Goal: Task Accomplishment & Management: Use online tool/utility

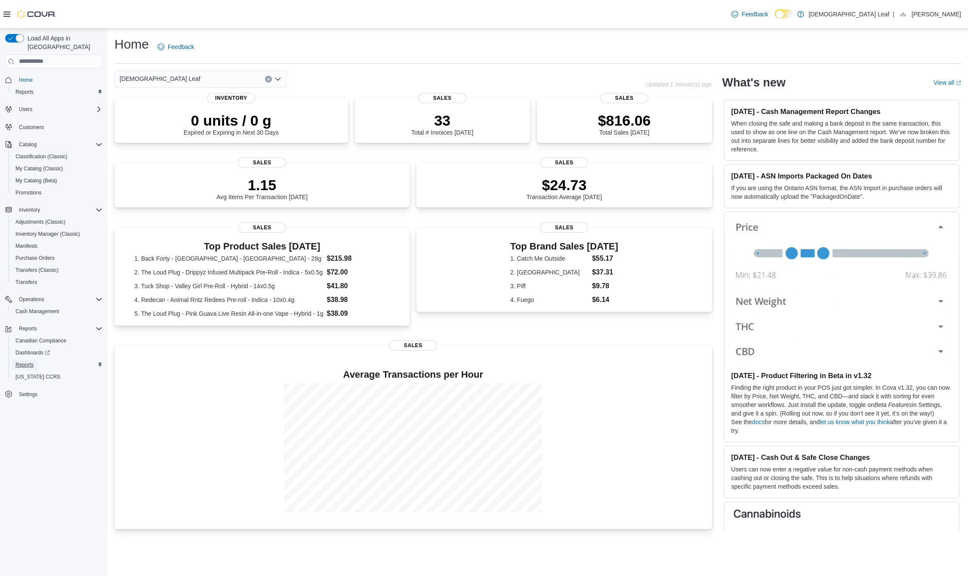
click at [28, 361] on span "Reports" at bounding box center [24, 364] width 18 height 7
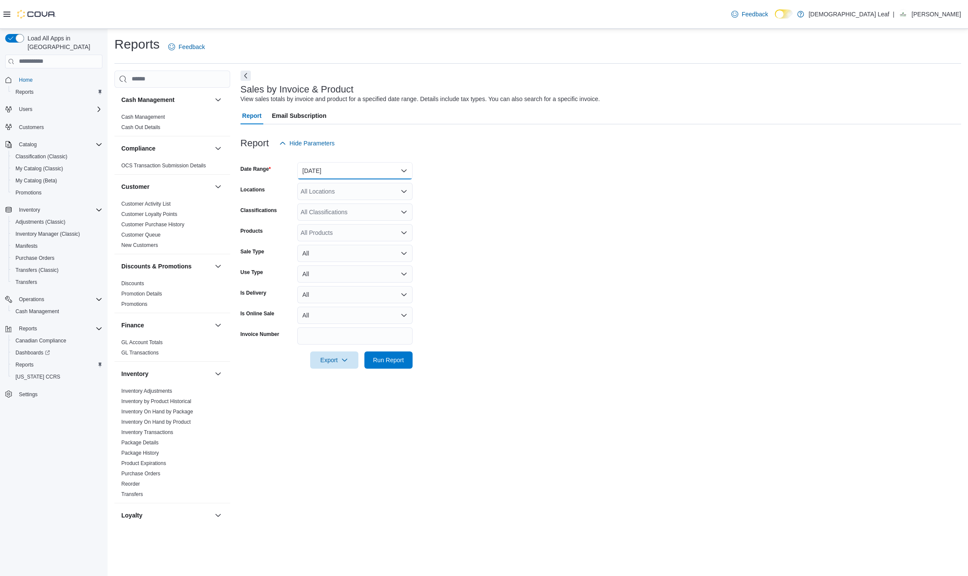
click at [381, 171] on button "[DATE]" at bounding box center [354, 170] width 115 height 17
click at [353, 206] on span "[DATE]" at bounding box center [360, 205] width 98 height 10
click at [398, 362] on span "Run Report" at bounding box center [388, 359] width 31 height 9
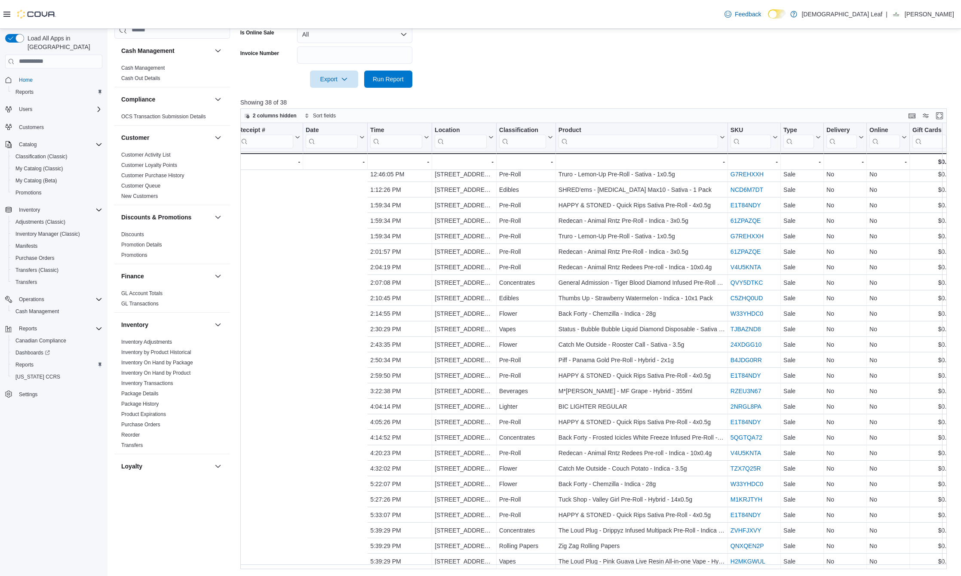
scroll to position [194, 305]
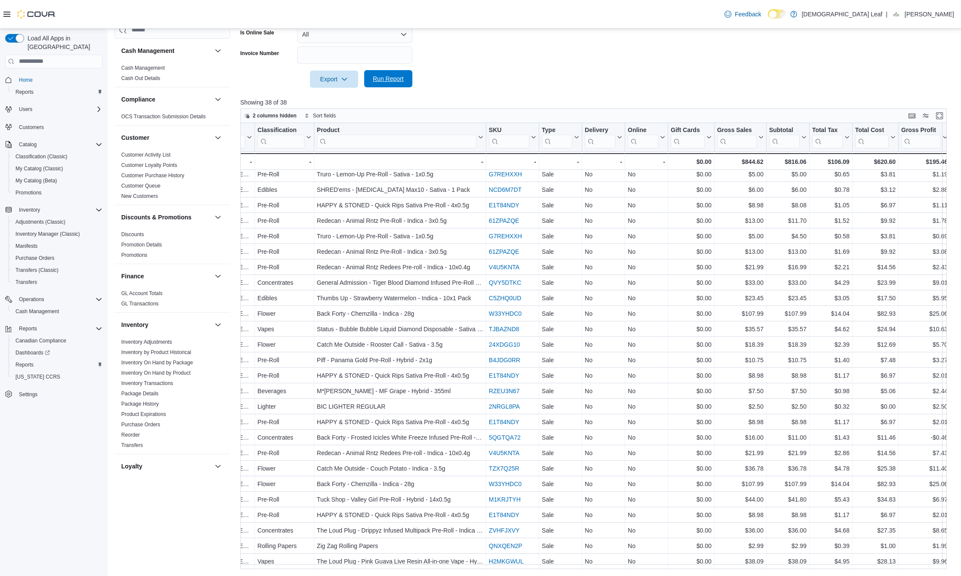
click at [393, 79] on span "Run Report" at bounding box center [388, 78] width 31 height 9
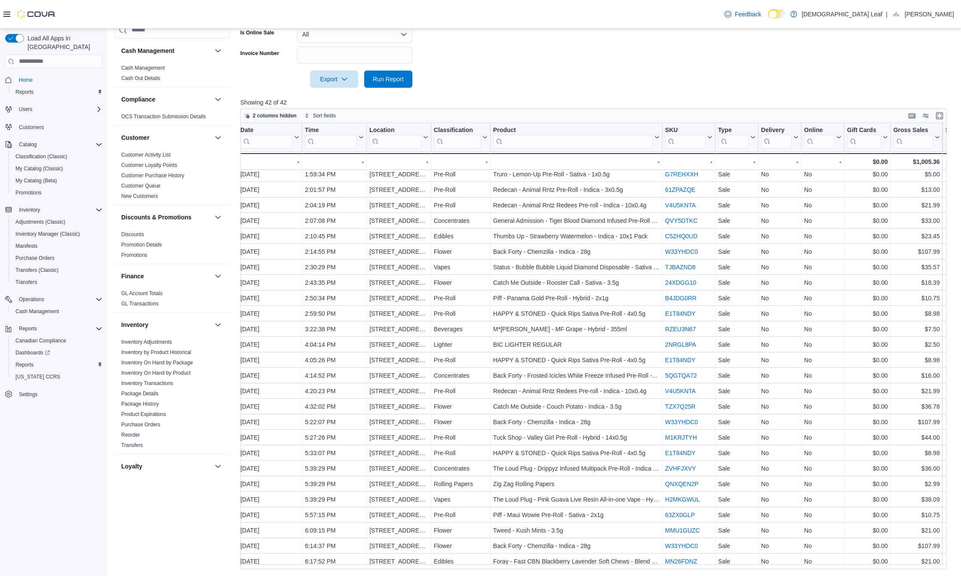
scroll to position [255, 120]
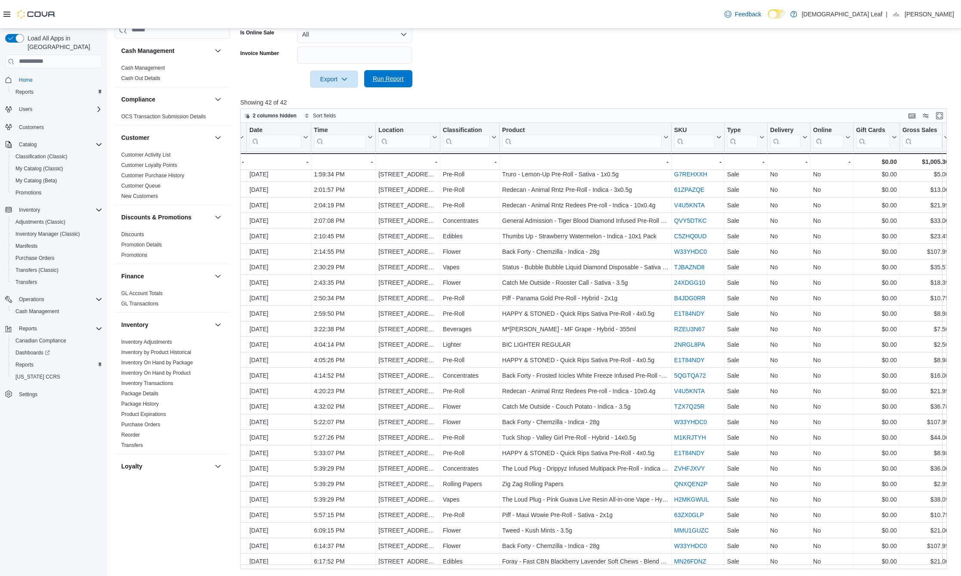
click at [402, 77] on span "Run Report" at bounding box center [388, 78] width 31 height 9
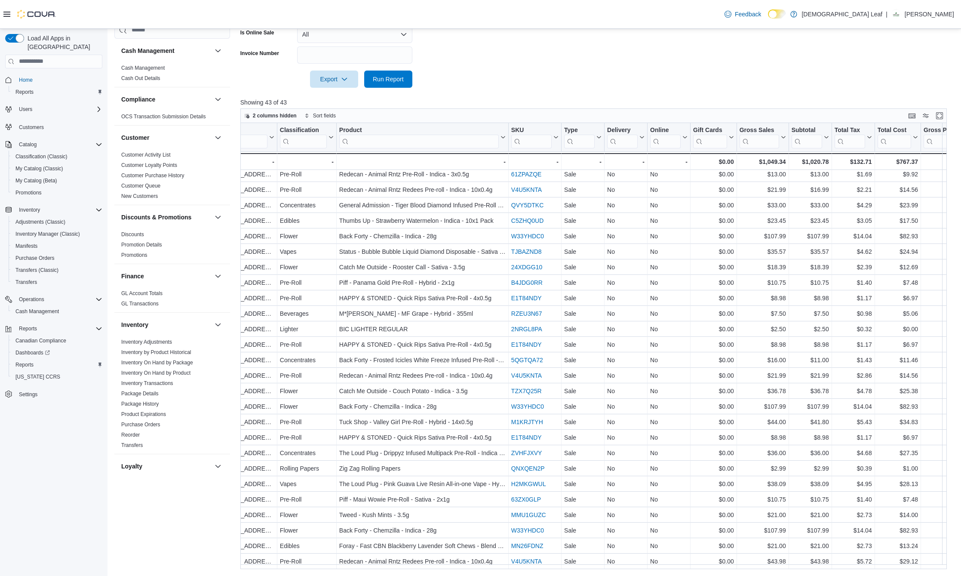
scroll to position [271, 292]
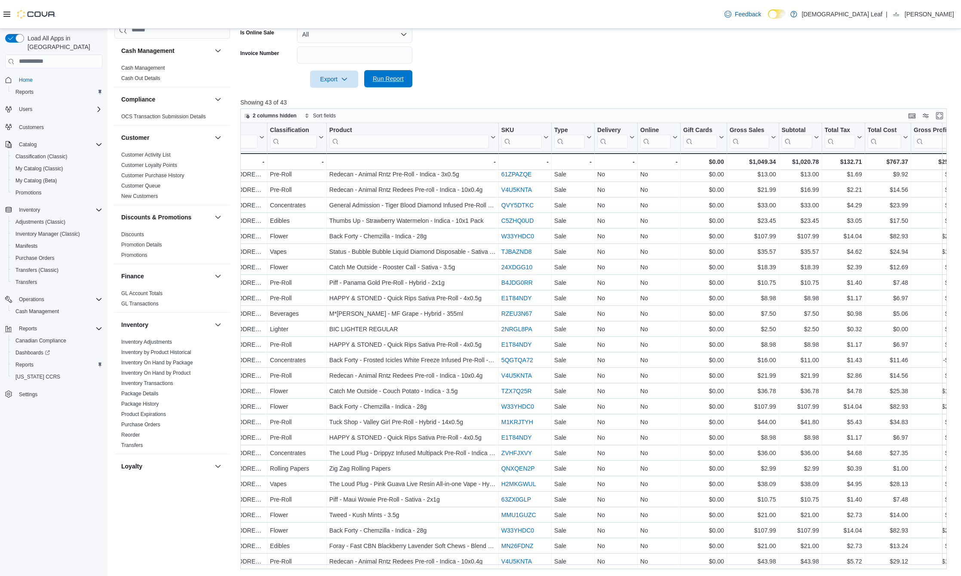
click at [404, 80] on span "Run Report" at bounding box center [388, 78] width 38 height 17
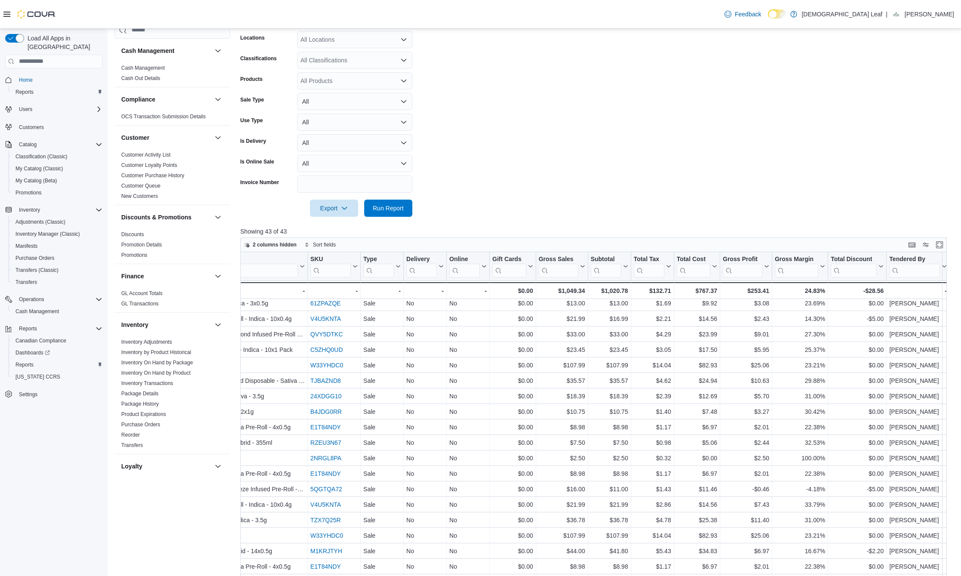
scroll to position [66, 0]
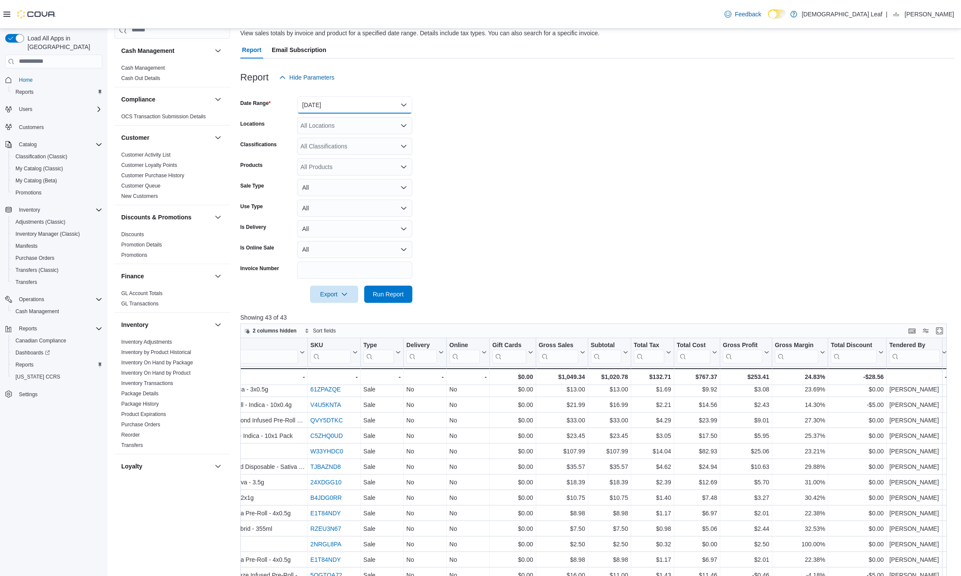
click at [354, 106] on button "[DATE]" at bounding box center [354, 104] width 115 height 17
click at [334, 121] on span "Custom Date" at bounding box center [360, 122] width 98 height 10
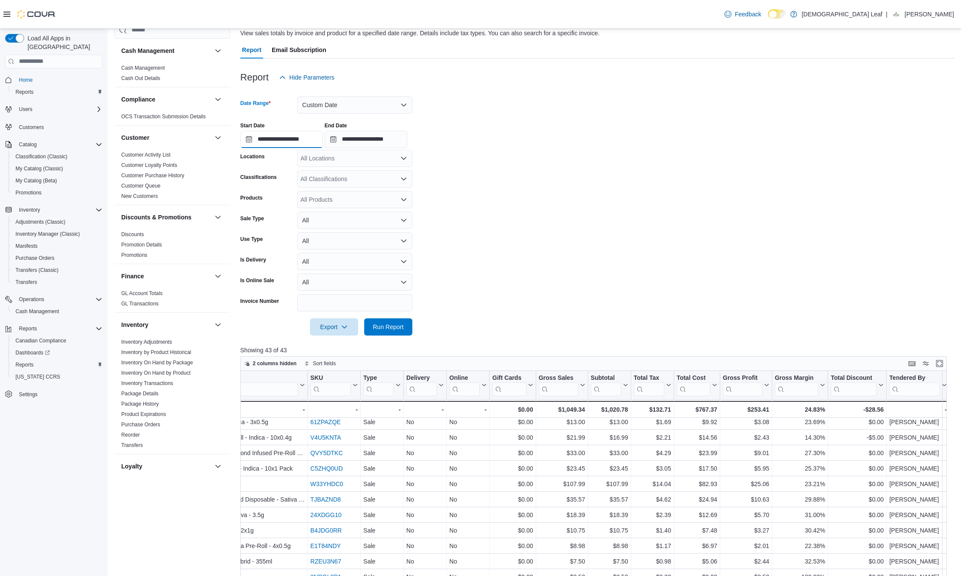
click at [251, 139] on input "**********" at bounding box center [281, 139] width 83 height 17
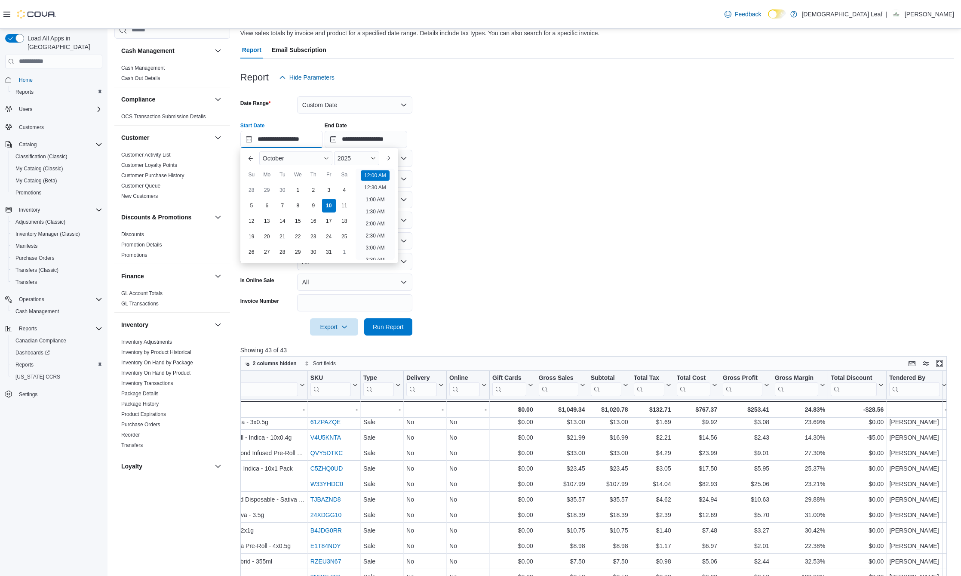
scroll to position [27, 0]
click at [268, 206] on div "6" at bounding box center [266, 205] width 15 height 15
type input "**********"
click at [378, 174] on li "12:00 AM" at bounding box center [375, 174] width 29 height 10
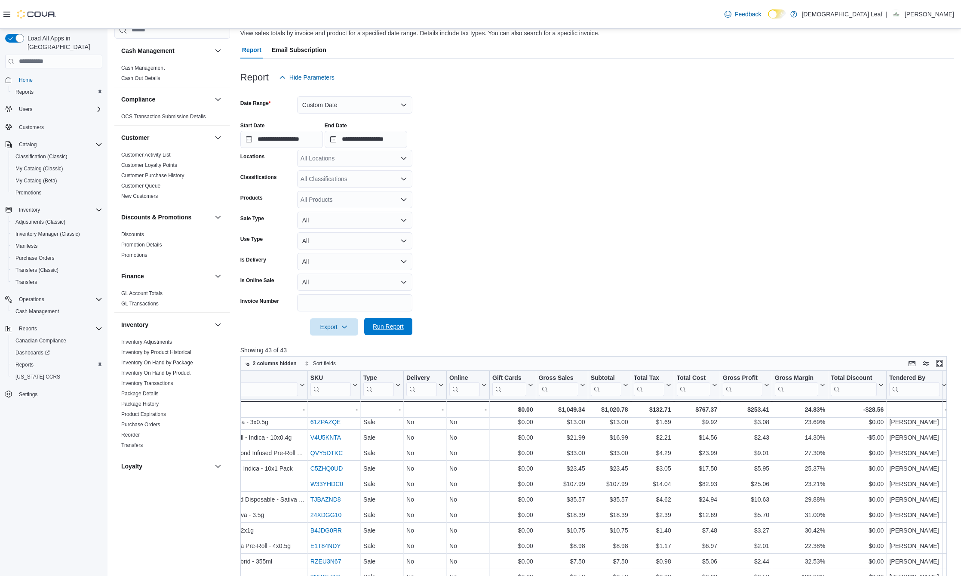
click at [395, 326] on span "Run Report" at bounding box center [388, 326] width 31 height 9
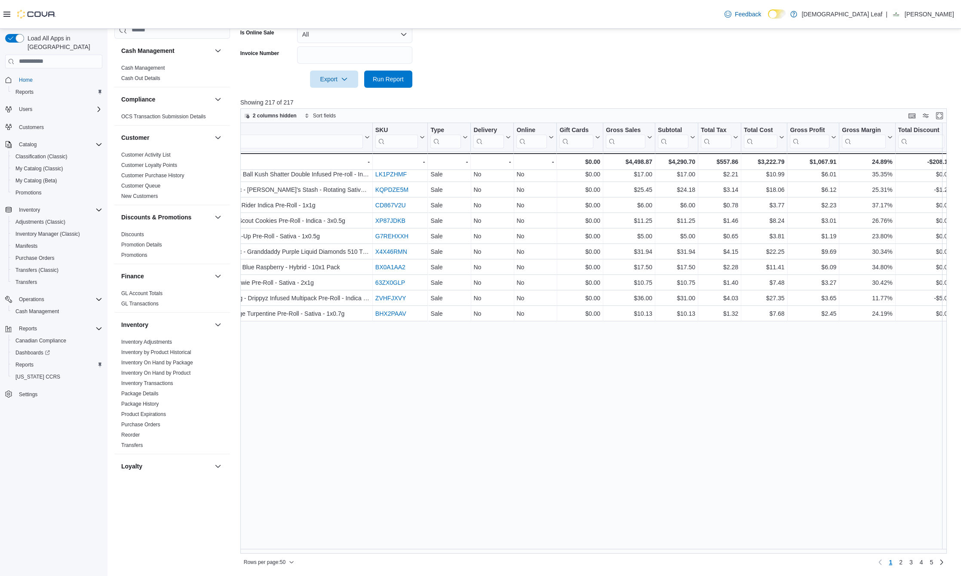
scroll to position [0, 418]
